Goal: Task Accomplishment & Management: Use online tool/utility

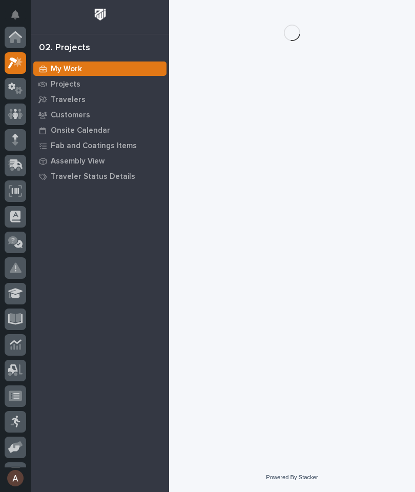
scroll to position [26, 0]
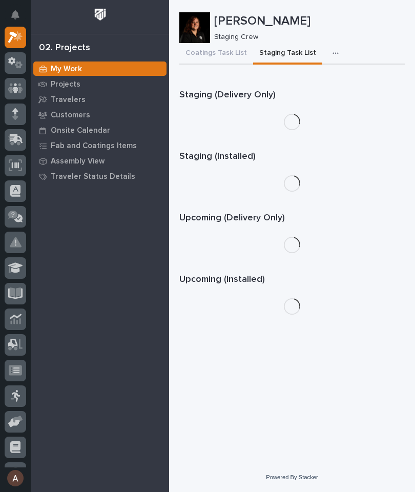
click at [12, 140] on icon at bounding box center [16, 139] width 13 height 10
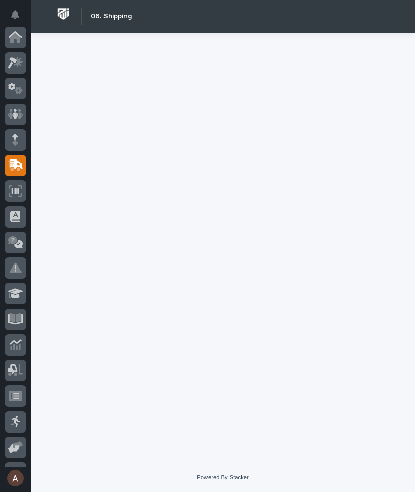
scroll to position [122, 0]
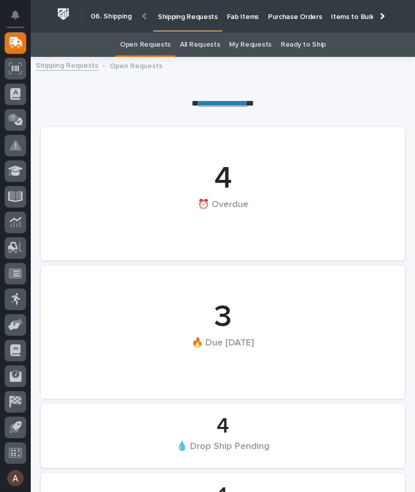
click at [242, 19] on p "Fab Items" at bounding box center [243, 11] width 32 height 22
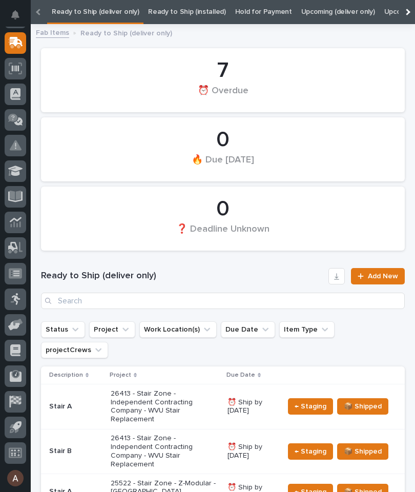
click at [408, 10] on div at bounding box center [407, 12] width 16 height 24
click at [318, 15] on link "All" at bounding box center [321, 12] width 7 height 24
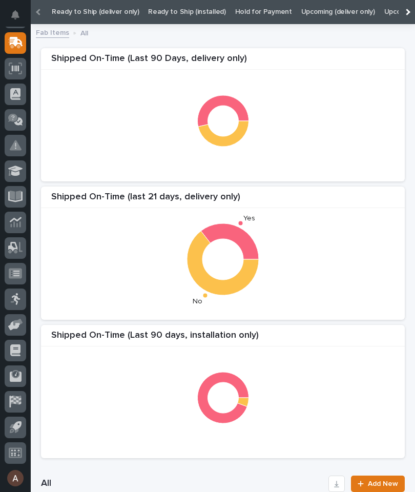
click at [403, 9] on div at bounding box center [407, 12] width 16 height 24
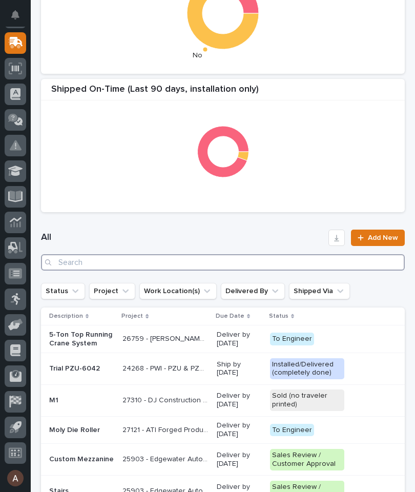
click at [244, 263] on input "Search" at bounding box center [223, 262] width 364 height 16
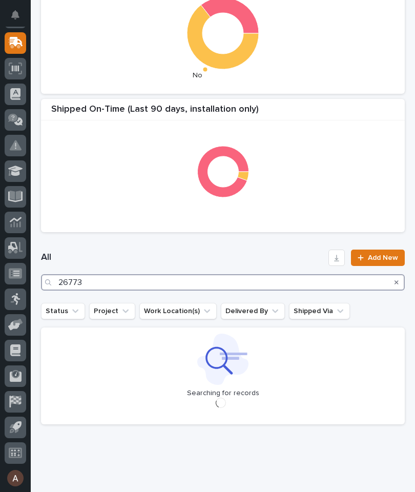
type input "26773"
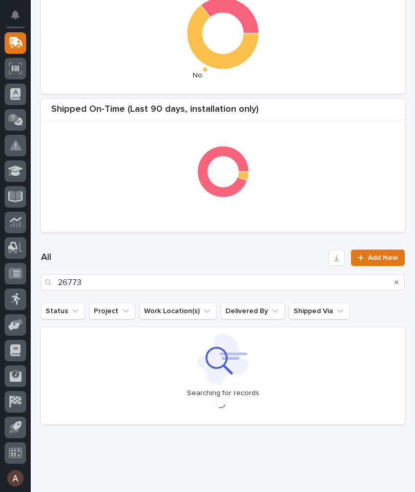
click at [256, 246] on div "All 26773 Add New" at bounding box center [223, 270] width 364 height 66
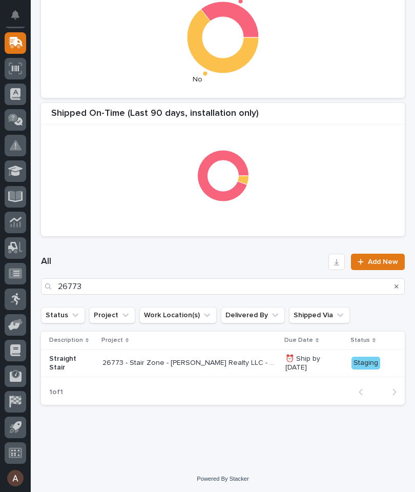
click at [67, 357] on p "Straight Stair" at bounding box center [71, 362] width 45 height 17
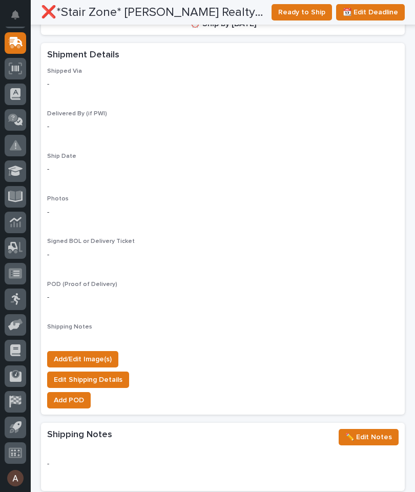
click at [99, 353] on span "Add/Edit Image(s)" at bounding box center [83, 359] width 58 height 12
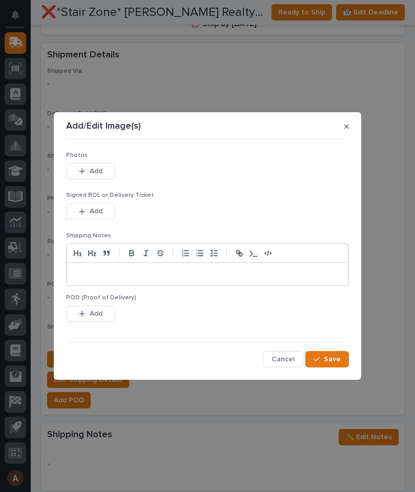
click at [100, 167] on span "Add" at bounding box center [96, 170] width 13 height 9
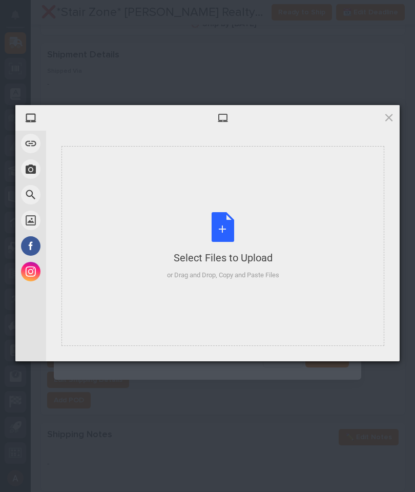
click at [281, 236] on div "Select Files to Upload or Drag and Drop, Copy and Paste Files" at bounding box center [222, 246] width 323 height 200
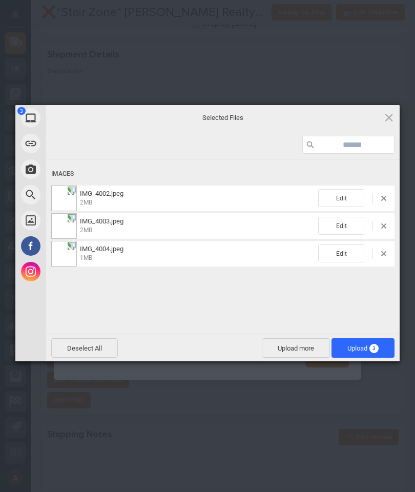
click at [380, 346] on span "Upload 3" at bounding box center [362, 347] width 63 height 19
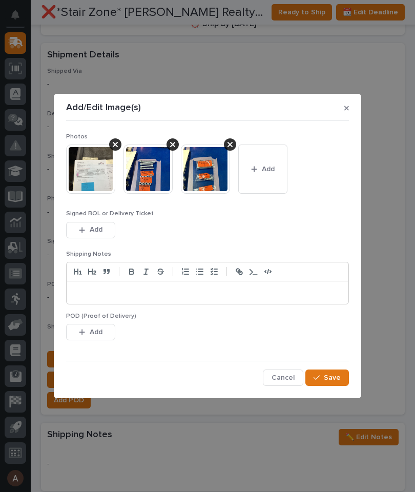
click at [331, 373] on span "Save" at bounding box center [332, 377] width 17 height 9
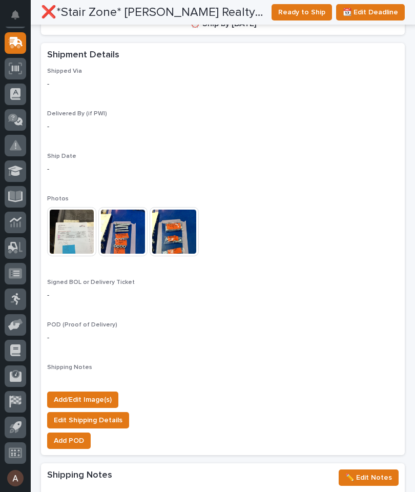
click at [314, 10] on span "Ready to Ship" at bounding box center [301, 12] width 47 height 12
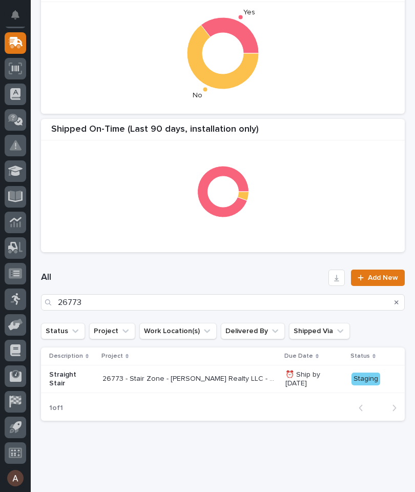
scroll to position [239, 0]
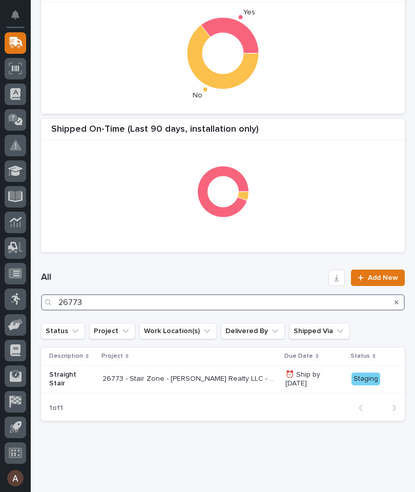
click at [229, 303] on input "26773" at bounding box center [223, 302] width 364 height 16
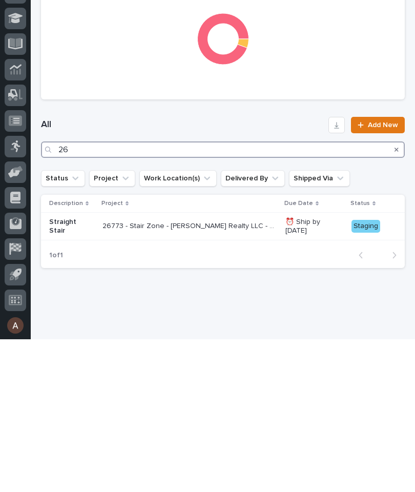
type input "2"
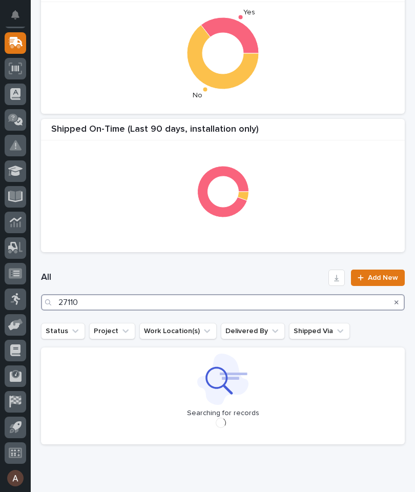
type input "27110"
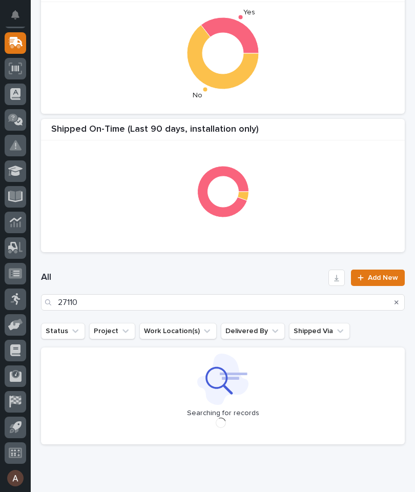
click at [256, 267] on div "All 27110 Add New" at bounding box center [223, 290] width 364 height 66
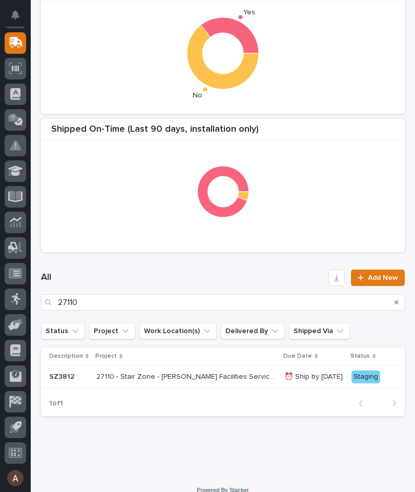
click at [72, 377] on p "SZ3812" at bounding box center [68, 376] width 39 height 9
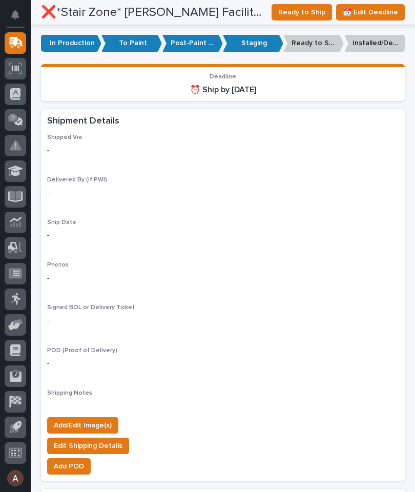
scroll to position [747, 0]
click at [97, 419] on span "Add/Edit Image(s)" at bounding box center [83, 425] width 58 height 12
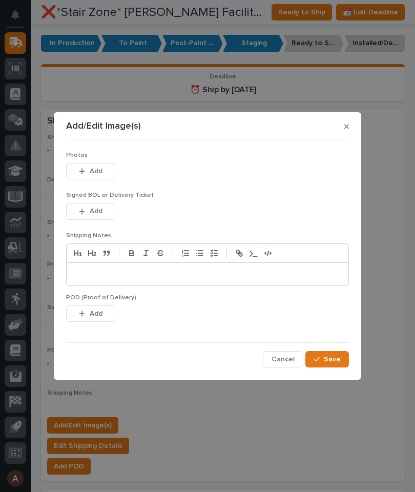
click at [99, 175] on span "Add" at bounding box center [96, 170] width 13 height 9
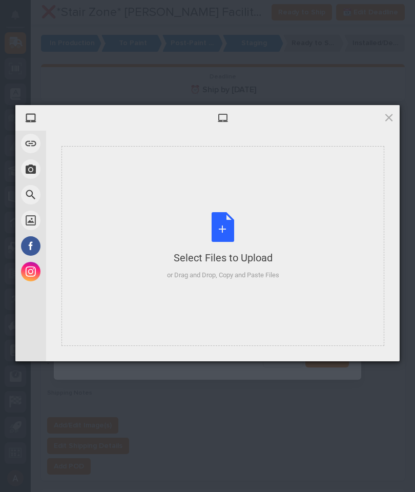
click at [279, 218] on div "Select Files to Upload or Drag and Drop, Copy and Paste Files" at bounding box center [223, 246] width 112 height 68
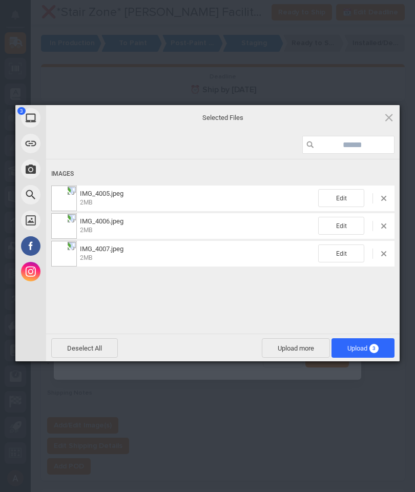
click at [376, 349] on span "3" at bounding box center [373, 348] width 9 height 9
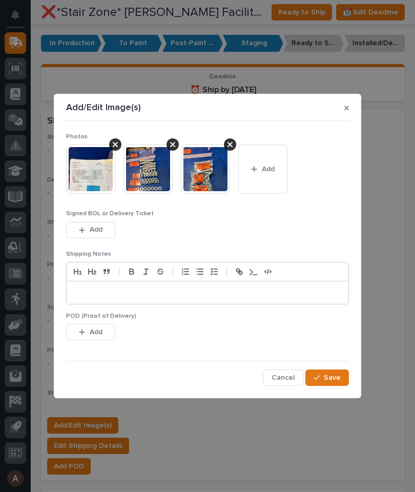
click at [342, 374] on button "Save" at bounding box center [327, 377] width 44 height 16
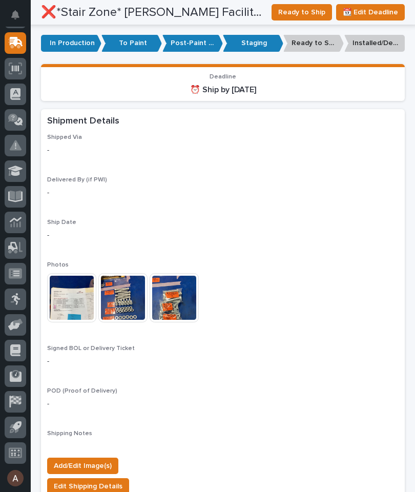
click at [307, 14] on span "Ready to Ship" at bounding box center [301, 12] width 47 height 12
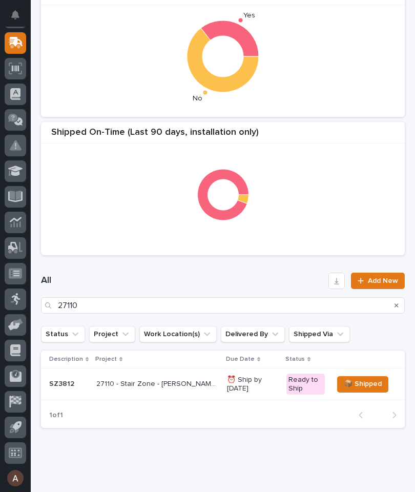
scroll to position [239, 0]
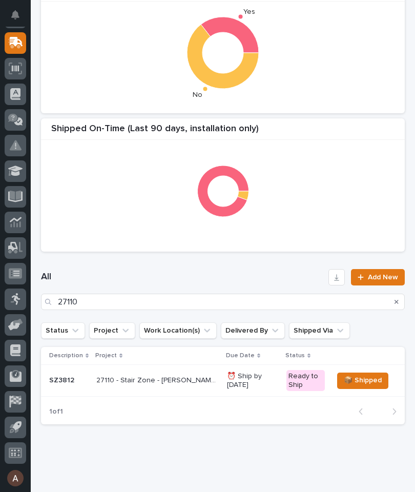
click at [396, 305] on button "Search" at bounding box center [396, 302] width 4 height 16
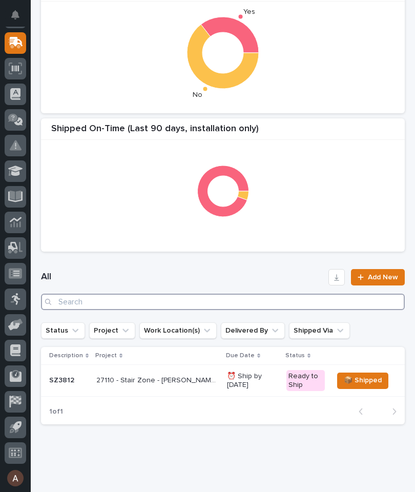
click at [124, 301] on input "Search" at bounding box center [223, 302] width 364 height 16
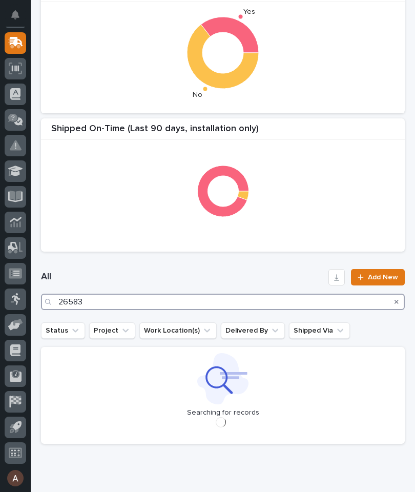
type input "26583"
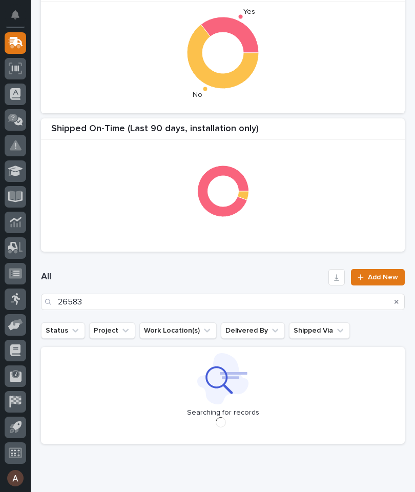
click at [250, 274] on h1 "All" at bounding box center [182, 277] width 283 height 12
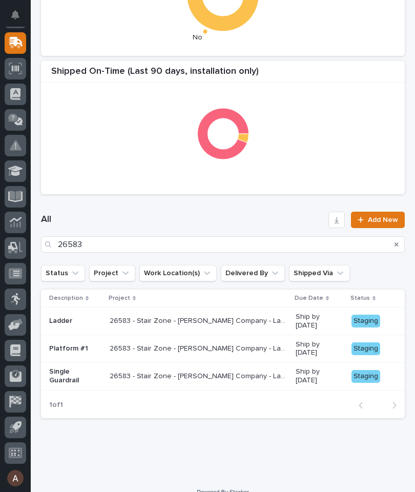
scroll to position [302, 0]
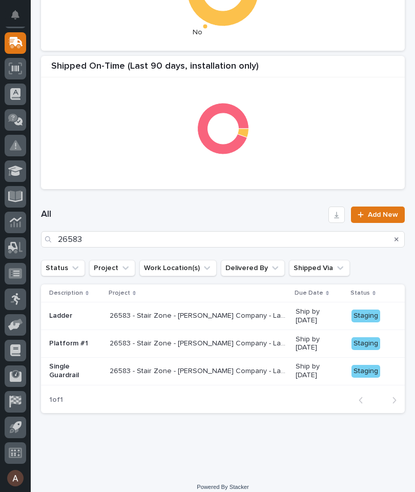
click at [64, 374] on p "Single Guardrail" at bounding box center [75, 370] width 52 height 17
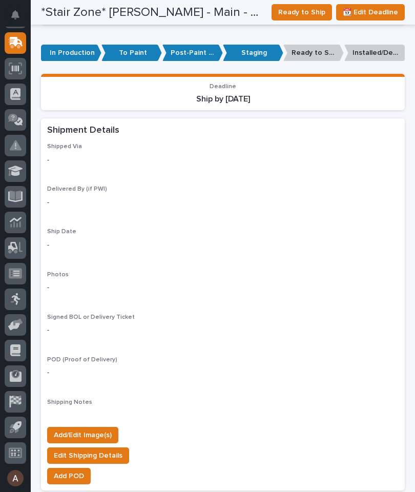
scroll to position [820, 0]
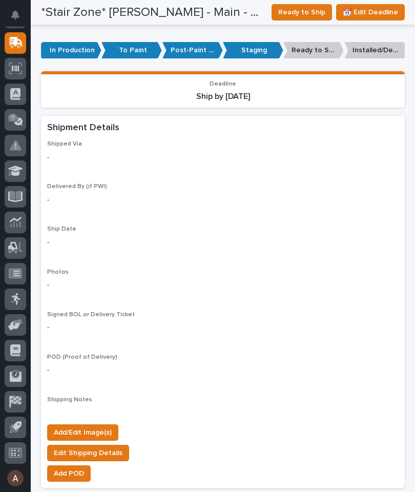
click at [108, 426] on span "Add/Edit Image(s)" at bounding box center [83, 432] width 58 height 12
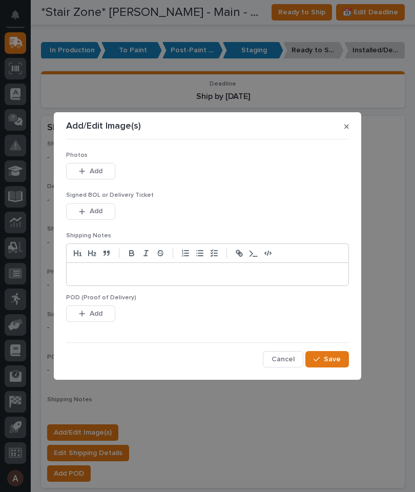
click at [112, 172] on button "Add" at bounding box center [90, 171] width 49 height 16
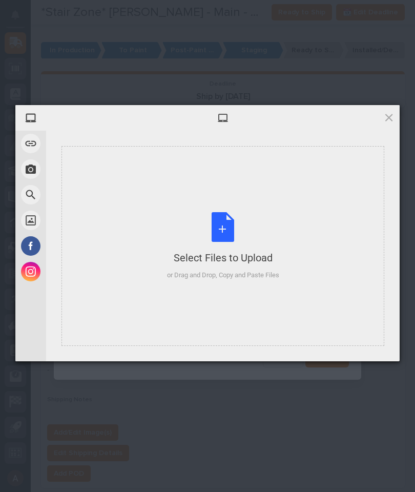
click at [292, 237] on div "Select Files to Upload or Drag and Drop, Copy and Paste Files" at bounding box center [222, 246] width 323 height 200
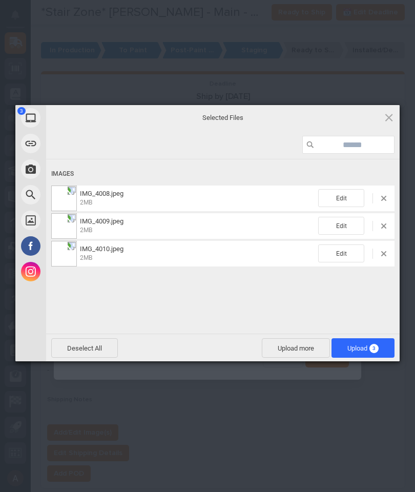
click at [382, 345] on span "Upload 3" at bounding box center [362, 347] width 63 height 19
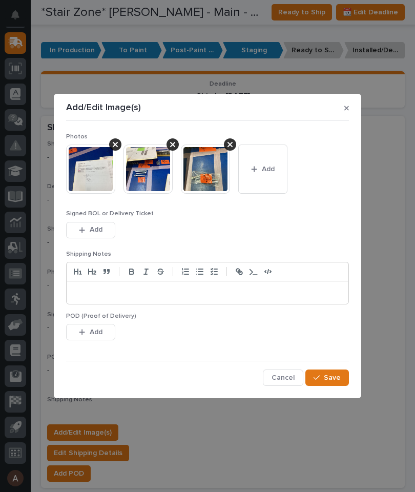
click at [336, 375] on span "Save" at bounding box center [332, 377] width 17 height 9
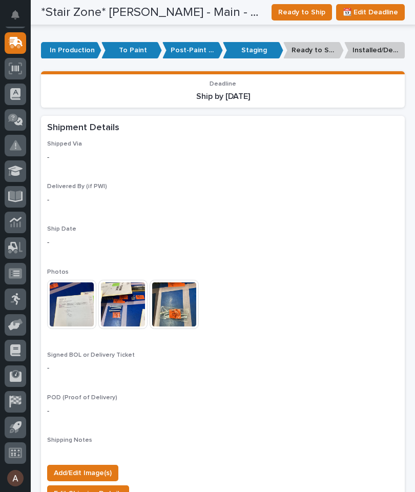
click at [313, 9] on span "Ready to Ship" at bounding box center [301, 12] width 47 height 12
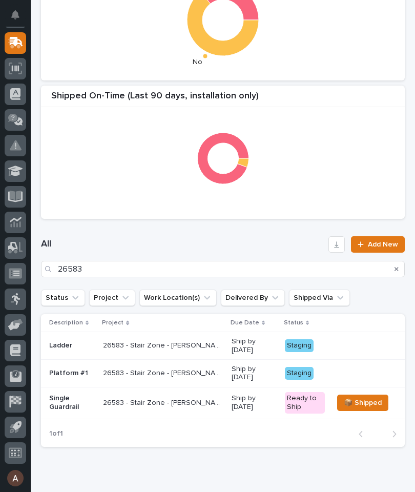
scroll to position [280, 0]
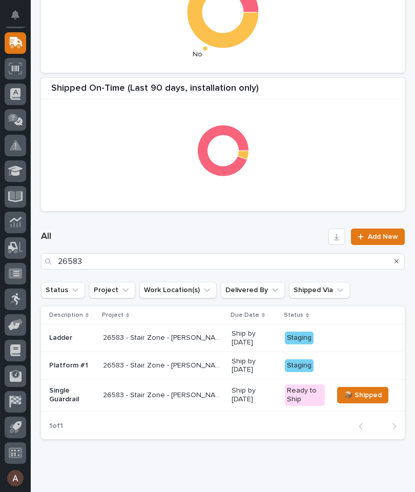
click at [72, 369] on div "Platform #1" at bounding box center [72, 365] width 46 height 17
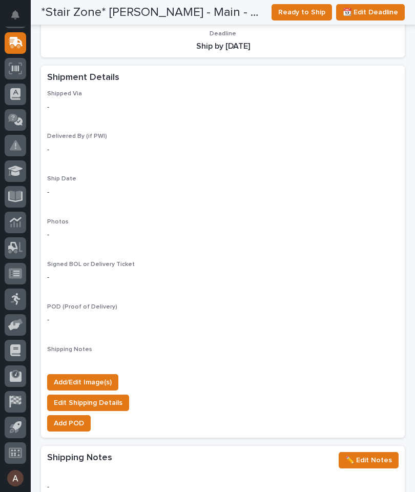
scroll to position [870, 0]
click at [100, 376] on span "Add/Edit Image(s)" at bounding box center [83, 382] width 58 height 12
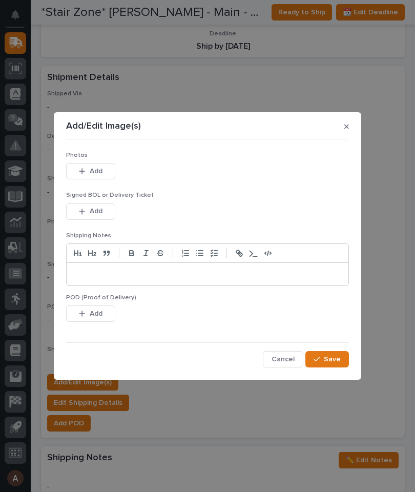
click at [96, 171] on span "Add" at bounding box center [96, 170] width 13 height 9
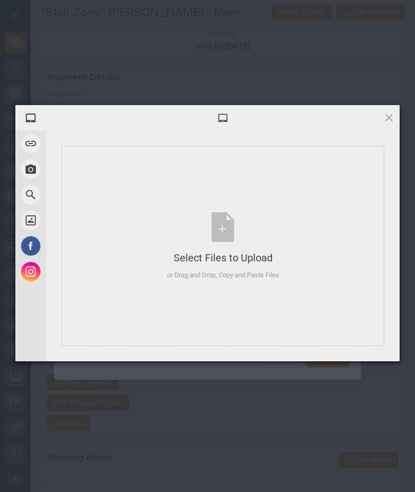
click at [256, 228] on div "Select Files to Upload or Drag and Drop, Copy and Paste Files" at bounding box center [223, 246] width 112 height 68
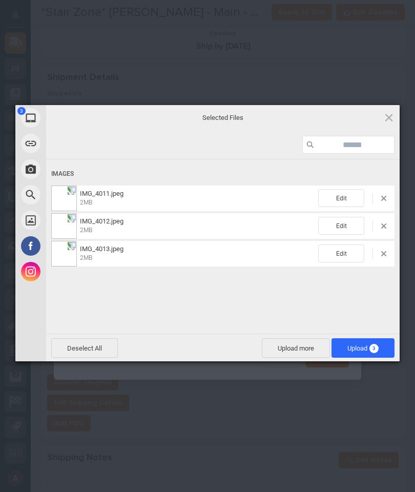
click at [378, 347] on span "3" at bounding box center [373, 348] width 9 height 9
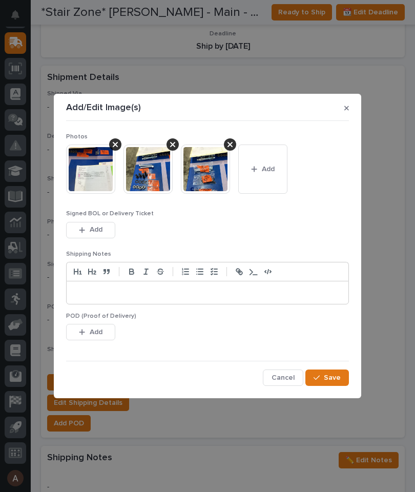
click at [333, 379] on span "Save" at bounding box center [332, 377] width 17 height 9
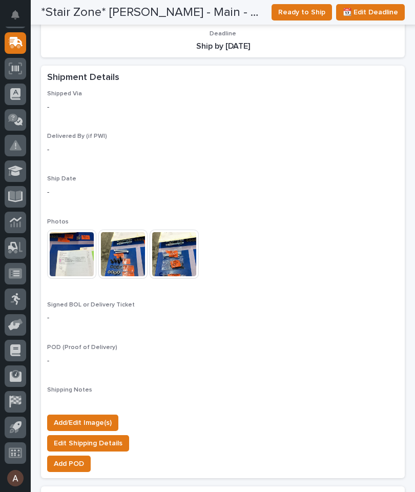
click at [314, 6] on span "Ready to Ship" at bounding box center [301, 12] width 47 height 12
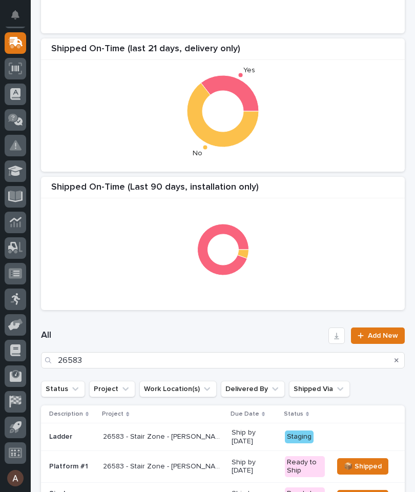
scroll to position [181, 0]
click at [65, 433] on p "Ladder" at bounding box center [72, 436] width 46 height 9
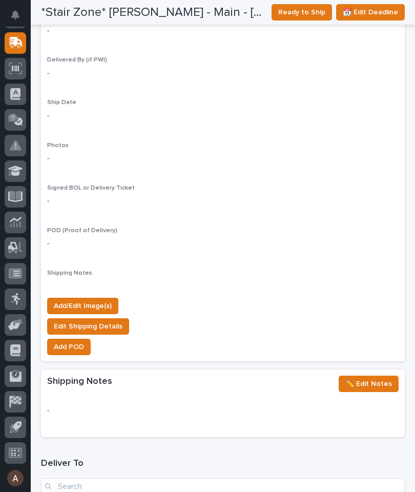
scroll to position [954, 0]
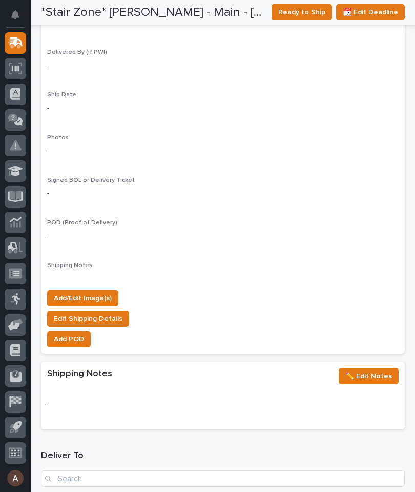
click at [100, 292] on span "Add/Edit Image(s)" at bounding box center [83, 298] width 58 height 12
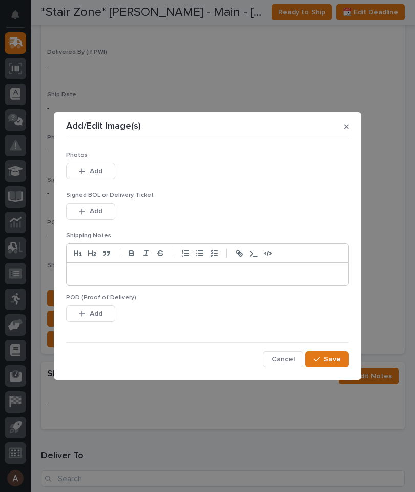
click at [105, 174] on button "Add" at bounding box center [90, 171] width 49 height 16
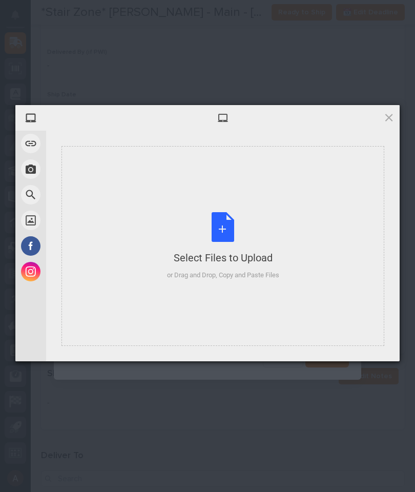
click at [307, 193] on div "Select Files to Upload or Drag and Drop, Copy and Paste Files" at bounding box center [222, 246] width 323 height 200
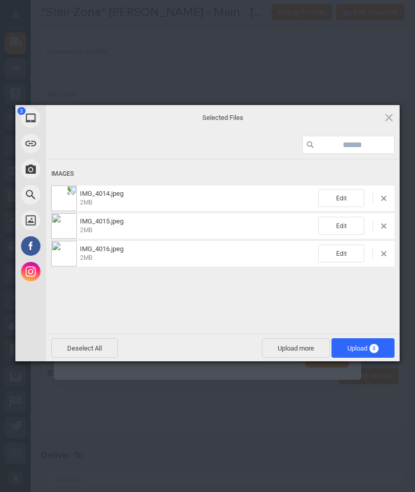
click at [380, 347] on span "Upload 3" at bounding box center [362, 347] width 63 height 19
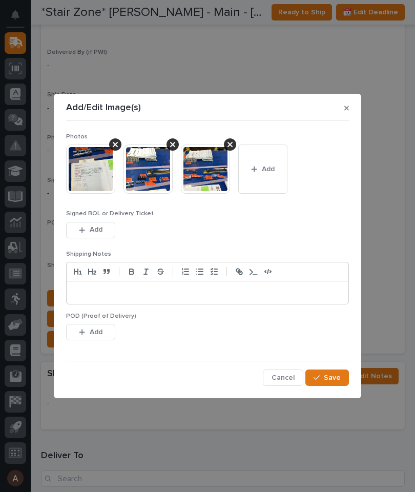
click at [346, 378] on button "Save" at bounding box center [327, 377] width 44 height 16
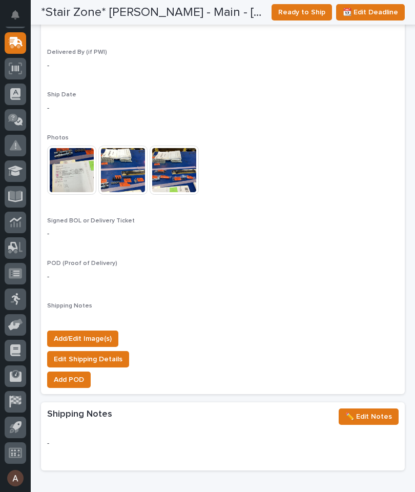
click at [310, 14] on span "Ready to Ship" at bounding box center [301, 12] width 47 height 12
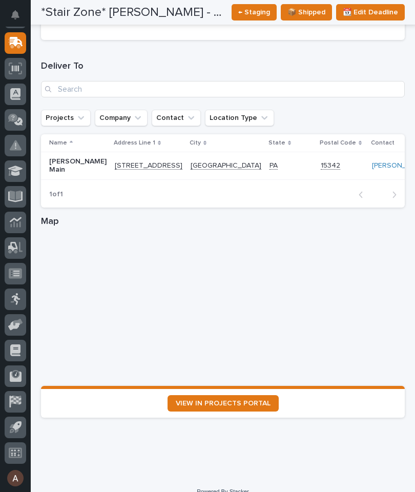
scroll to position [1384, 0]
click at [262, 395] on link "VIEW IN PROJECTS PORTAL" at bounding box center [223, 403] width 111 height 16
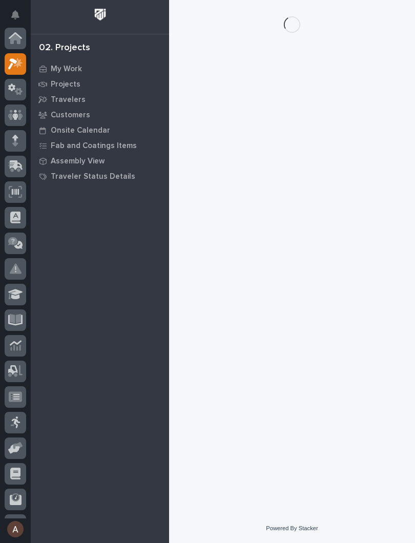
scroll to position [26, 0]
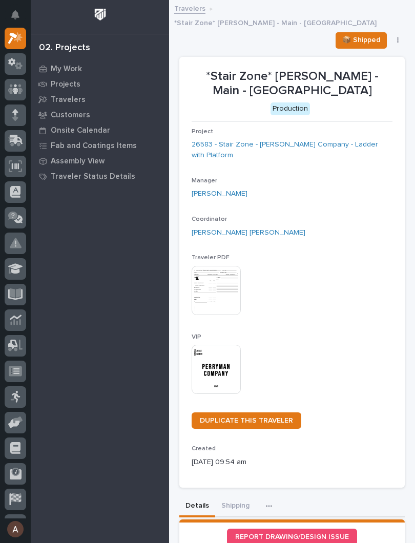
click at [224, 345] on img at bounding box center [216, 369] width 49 height 49
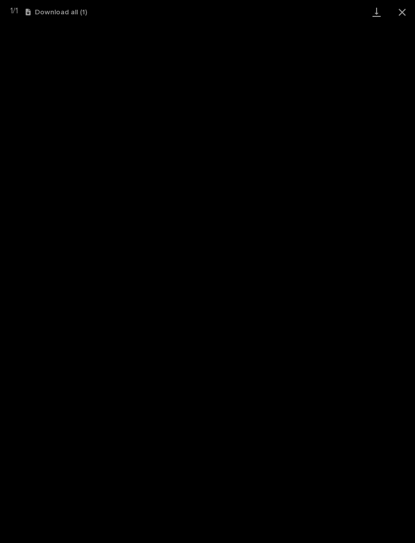
click at [380, 9] on link "Download" at bounding box center [377, 12] width 26 height 24
